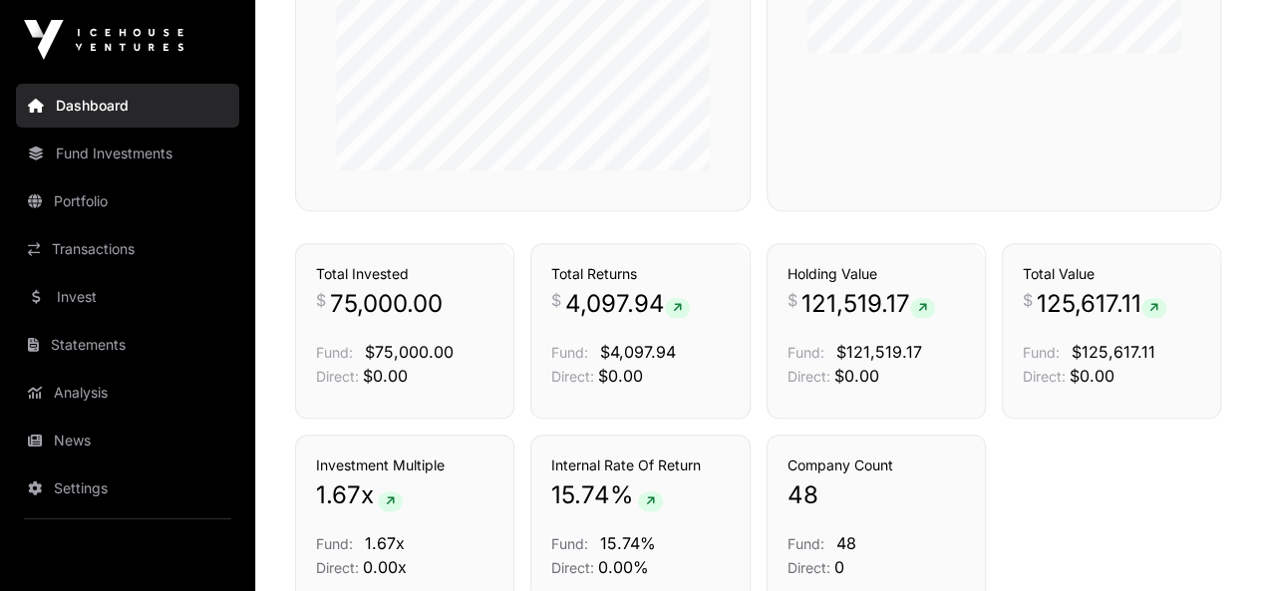
scroll to position [1122, 0]
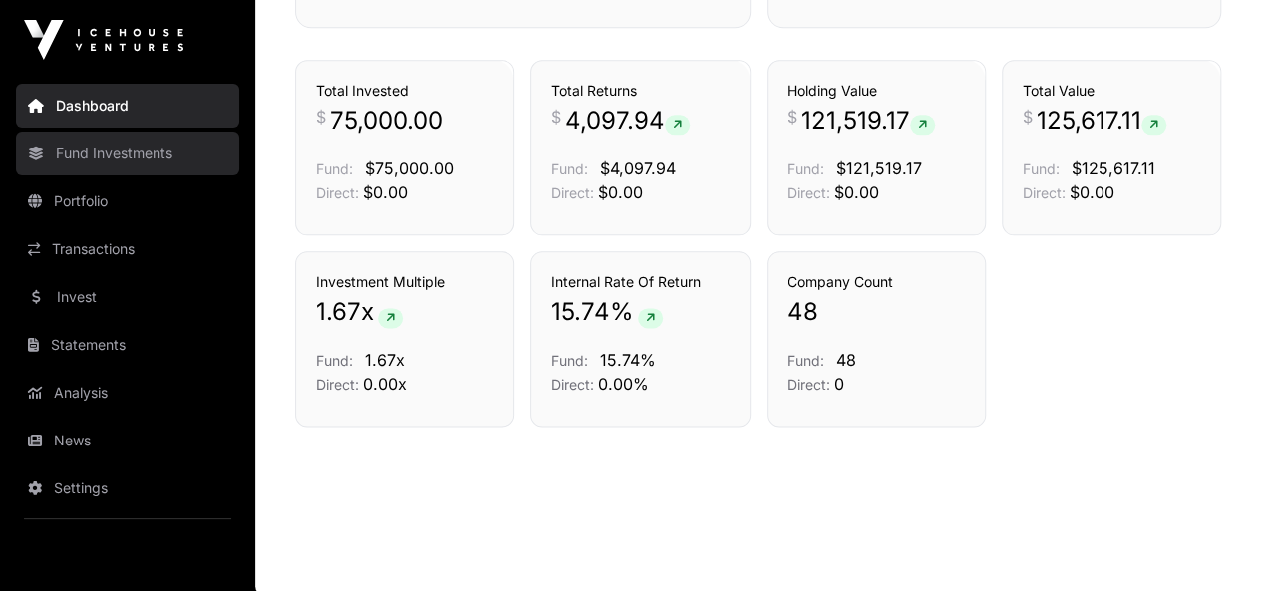
click at [128, 160] on link "Fund Investments" at bounding box center [127, 154] width 223 height 44
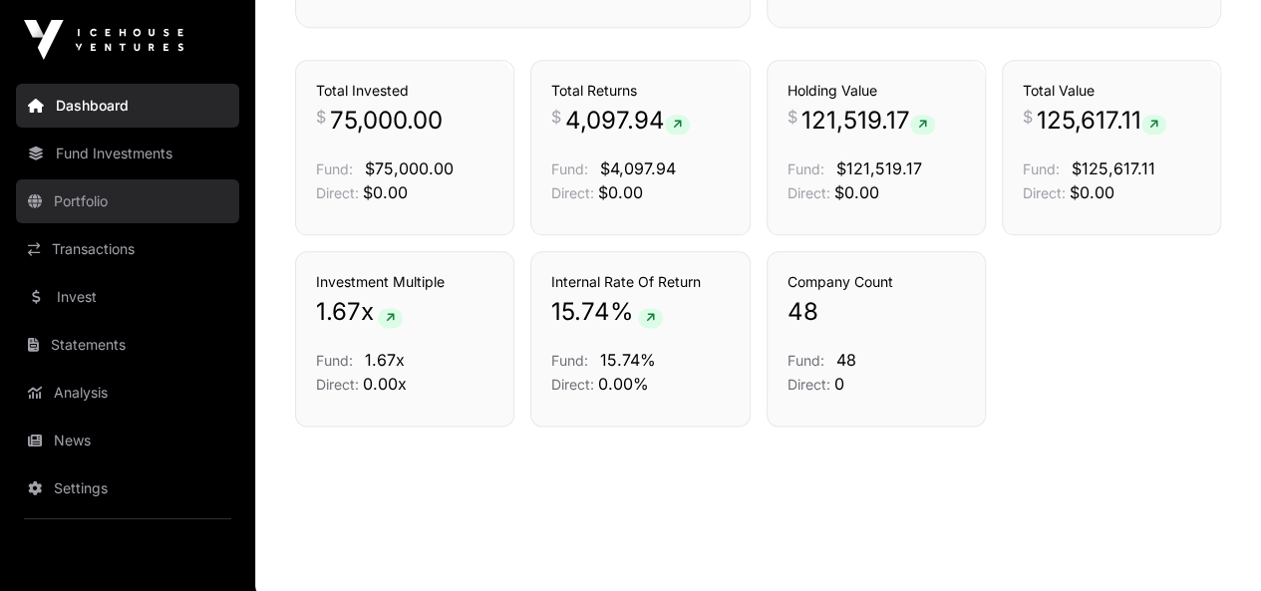
click at [96, 202] on link "Portfolio" at bounding box center [127, 201] width 223 height 44
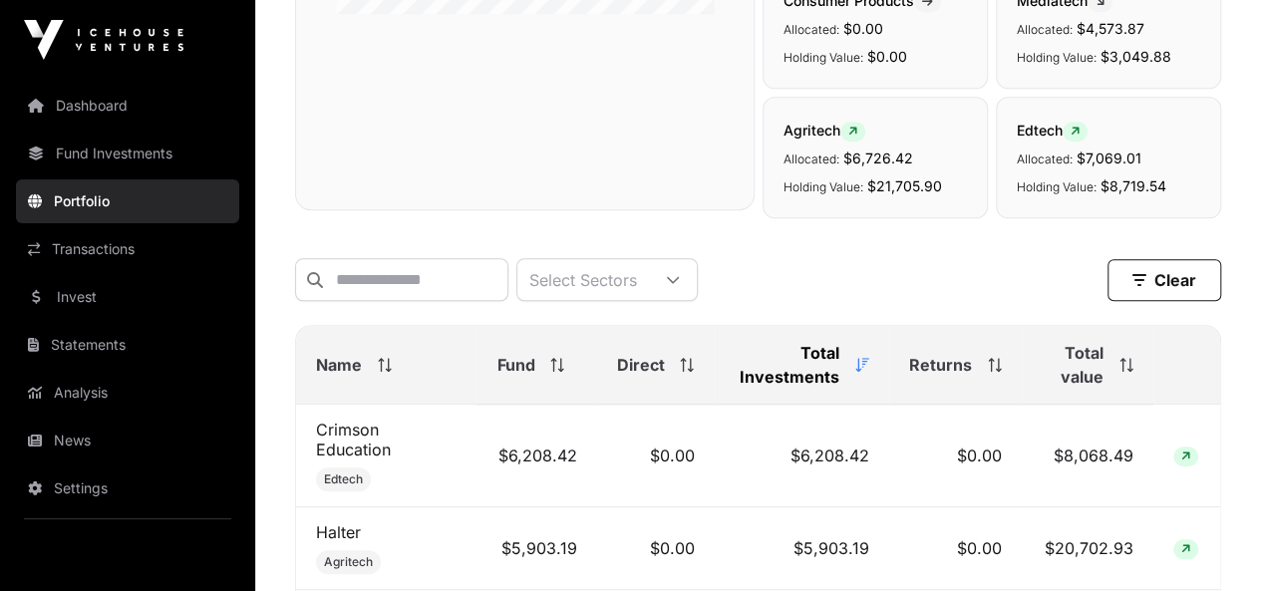
scroll to position [997, 0]
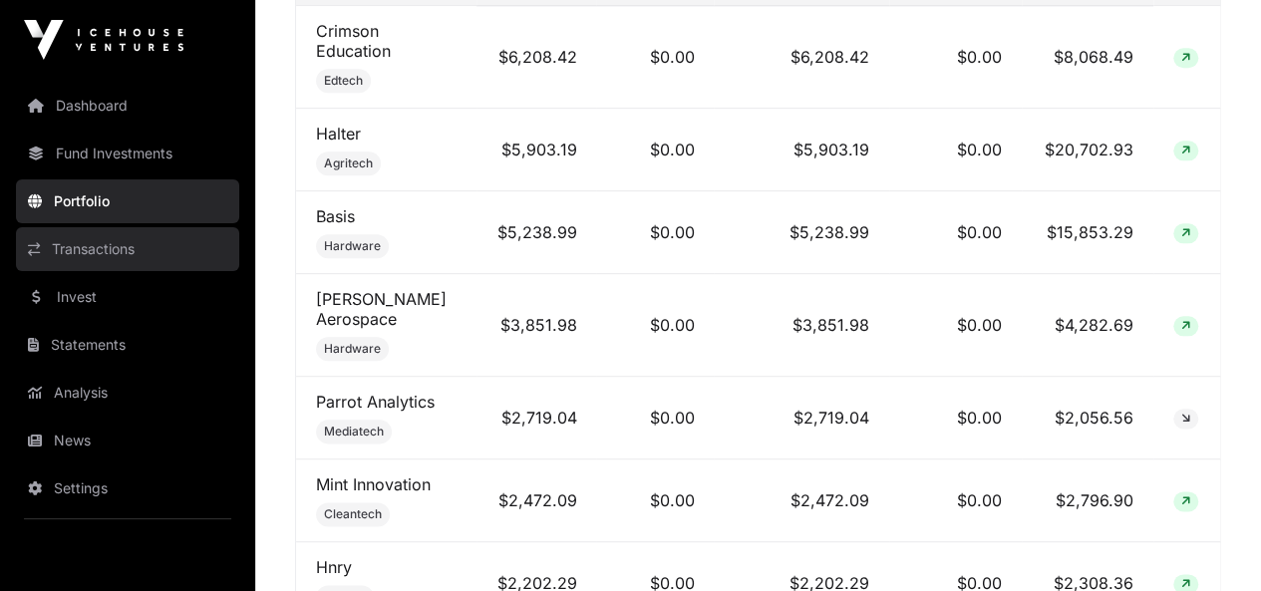
click at [164, 242] on link "Transactions" at bounding box center [127, 249] width 223 height 44
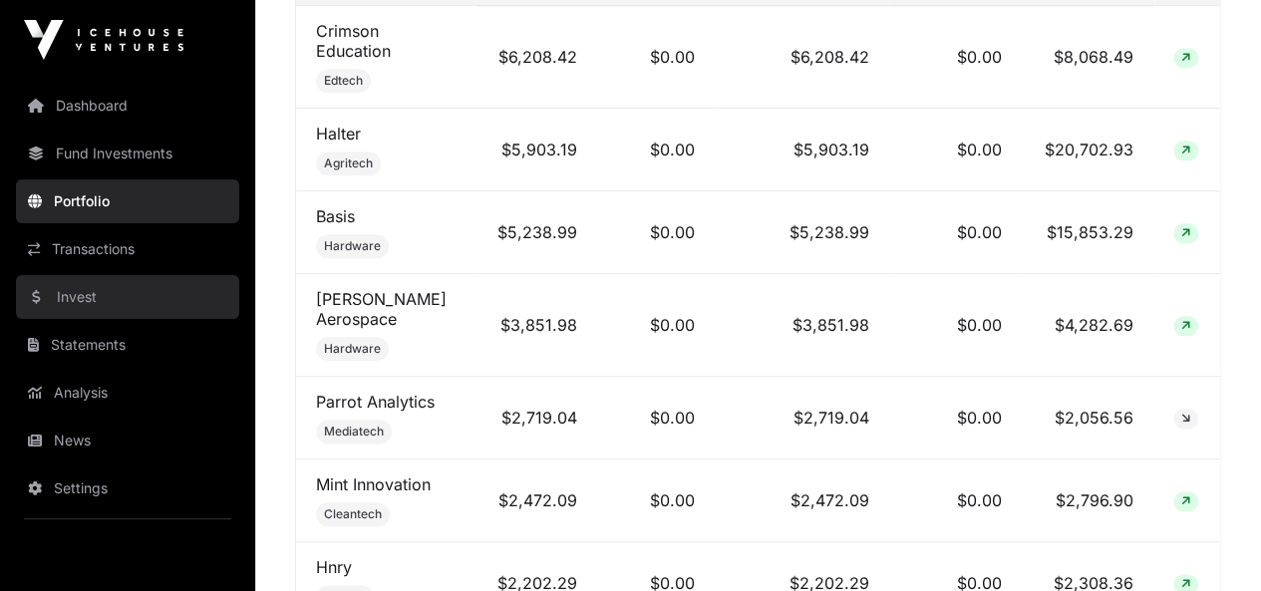
click at [112, 288] on link "Invest" at bounding box center [127, 297] width 223 height 44
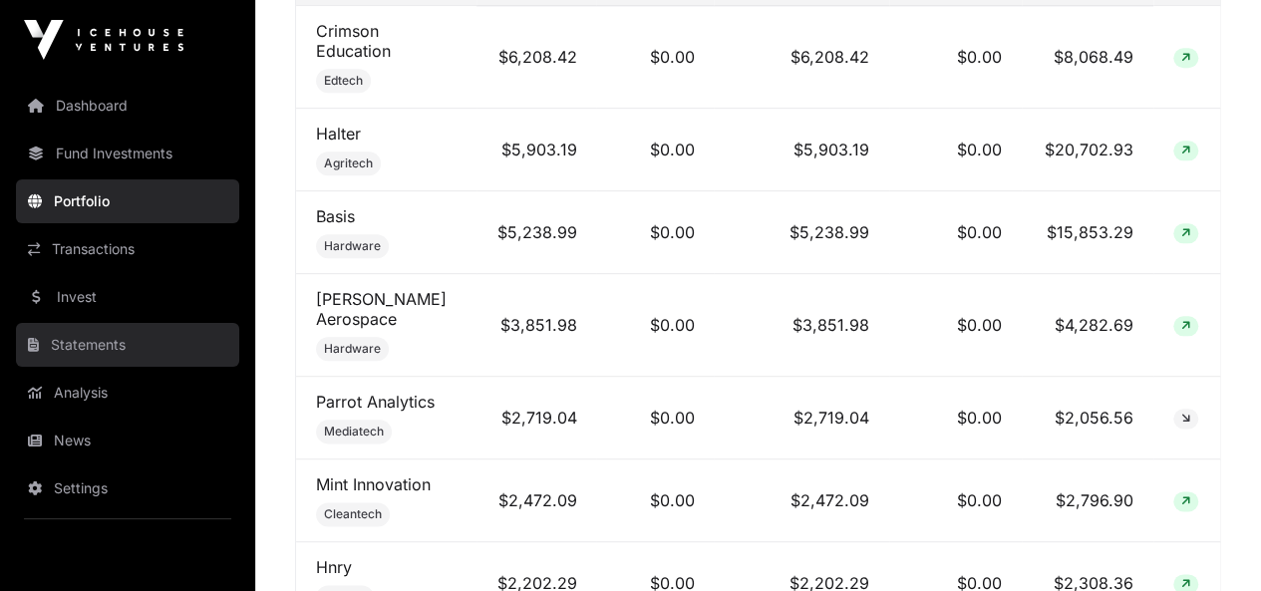
click at [104, 331] on link "Statements" at bounding box center [127, 345] width 223 height 44
